Goal: Find contact information: Find contact information

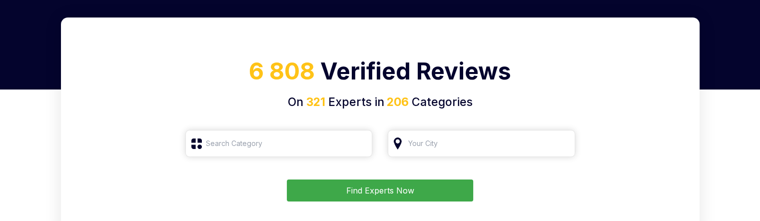
scroll to position [100, 0]
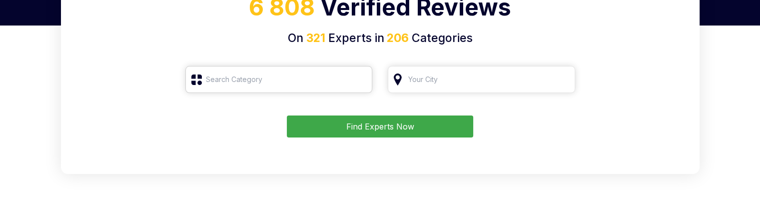
click at [304, 79] on input "search" at bounding box center [278, 79] width 187 height 27
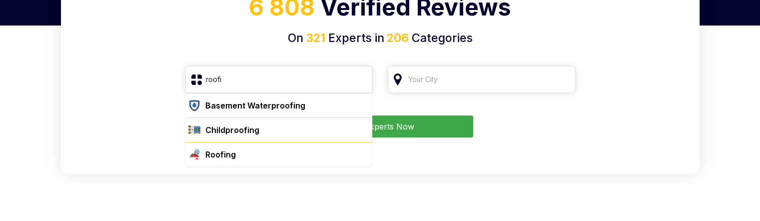
click at [234, 157] on div "Roofing" at bounding box center [220, 154] width 30 height 12
type input "Roofing"
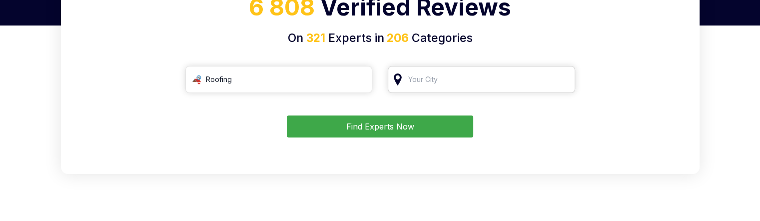
click at [475, 75] on input "search" at bounding box center [481, 79] width 187 height 27
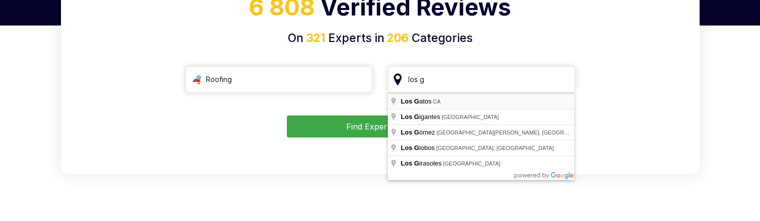
type input "Los Gatos, CA"
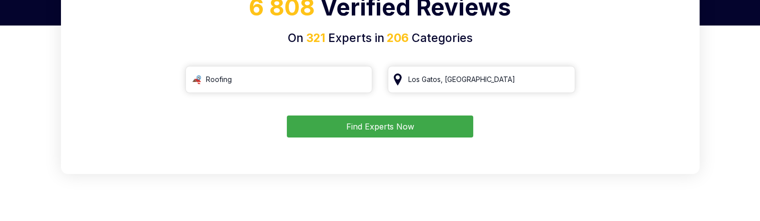
click at [410, 122] on button "Find Experts Now" at bounding box center [380, 126] width 186 height 22
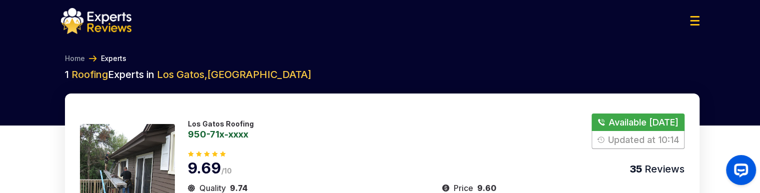
click at [657, 127] on button "Show Number" at bounding box center [638, 130] width 92 height 35
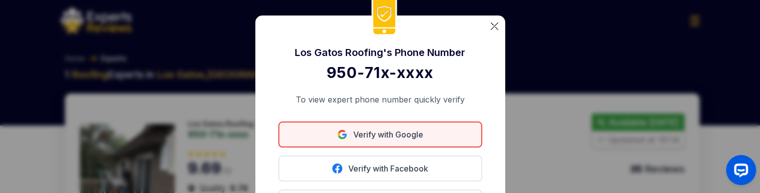
click at [398, 135] on link "Verify with Google" at bounding box center [380, 134] width 204 height 26
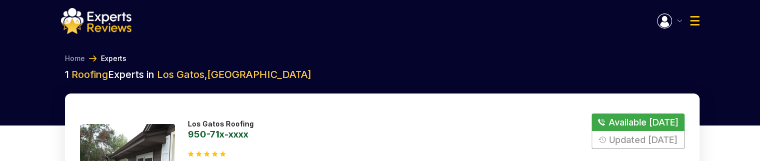
click at [677, 23] on button "button" at bounding box center [669, 20] width 25 height 15
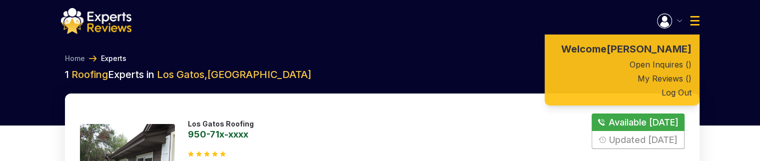
click at [677, 23] on button "button" at bounding box center [669, 20] width 25 height 15
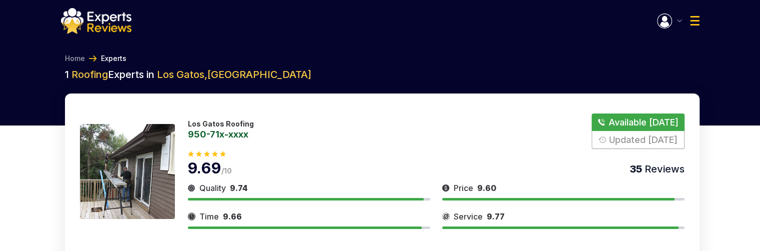
click at [622, 125] on button "Show Number" at bounding box center [638, 130] width 92 height 35
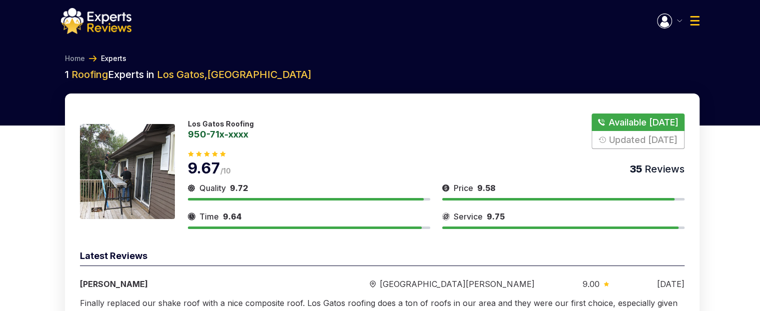
click at [618, 127] on button "Show Number" at bounding box center [638, 130] width 92 height 35
